Goal: Find specific page/section: Find specific page/section

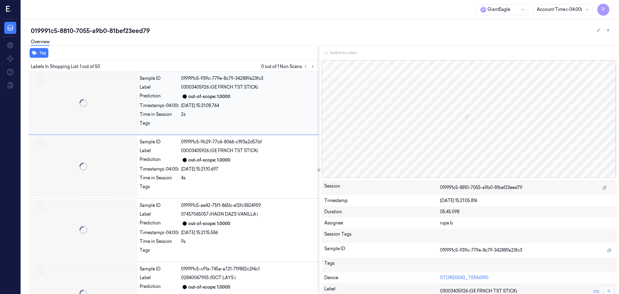
click at [311, 72] on div "Sample ID 019991c5-939c-779e-8c79-342889a23fc3 Label 03003405926 (GE FRNCH TST …" at bounding box center [173, 103] width 290 height 63
click at [313, 65] on icon at bounding box center [312, 66] width 4 height 4
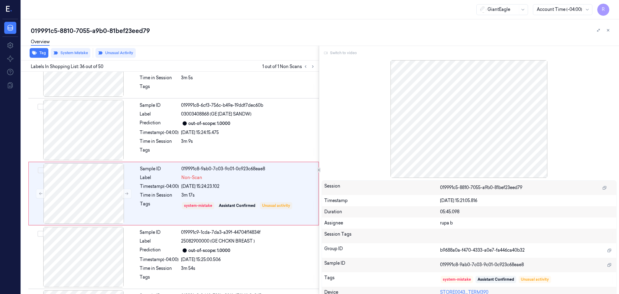
click at [341, 54] on div "Switch to video" at bounding box center [468, 53] width 295 height 10
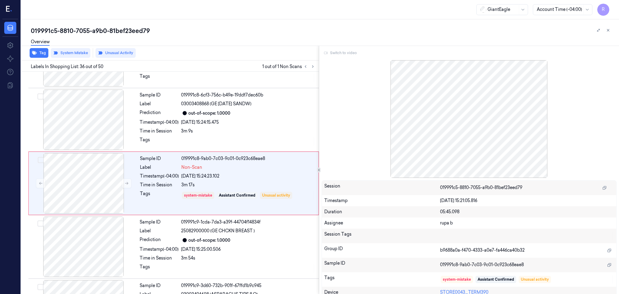
scroll to position [2141, 0]
click at [343, 51] on div "Switch to video" at bounding box center [468, 53] width 295 height 10
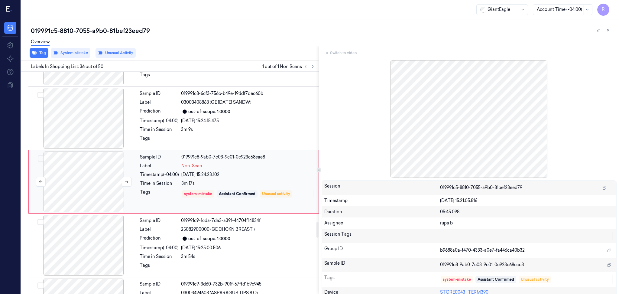
click at [69, 183] on div at bounding box center [84, 181] width 108 height 60
click at [344, 52] on div "Switch to video" at bounding box center [468, 53] width 295 height 10
